Goal: Check status: Check status

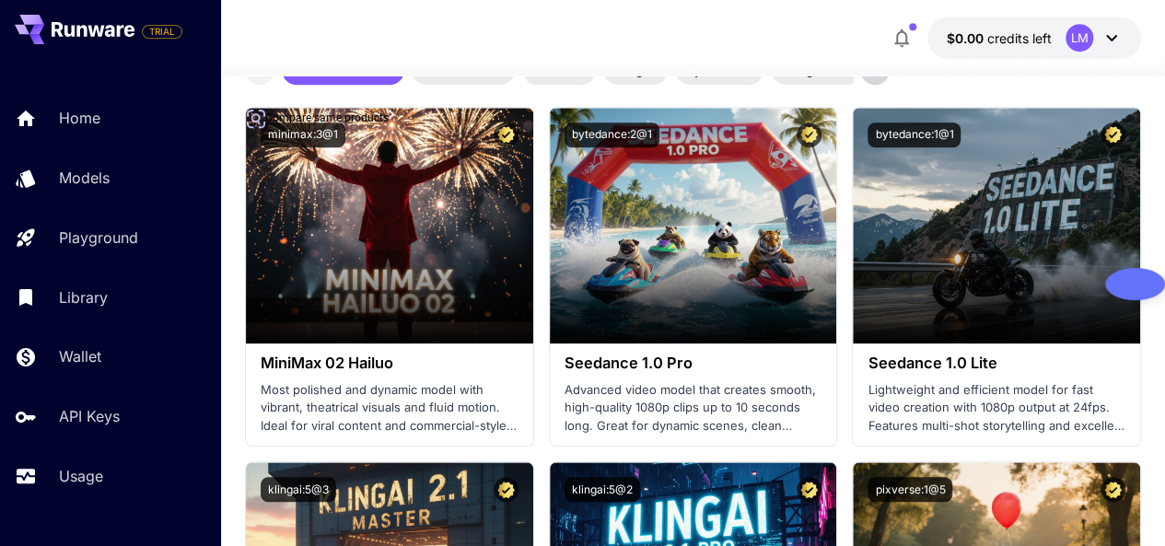
scroll to position [762, 0]
